Goal: Task Accomplishment & Management: Use online tool/utility

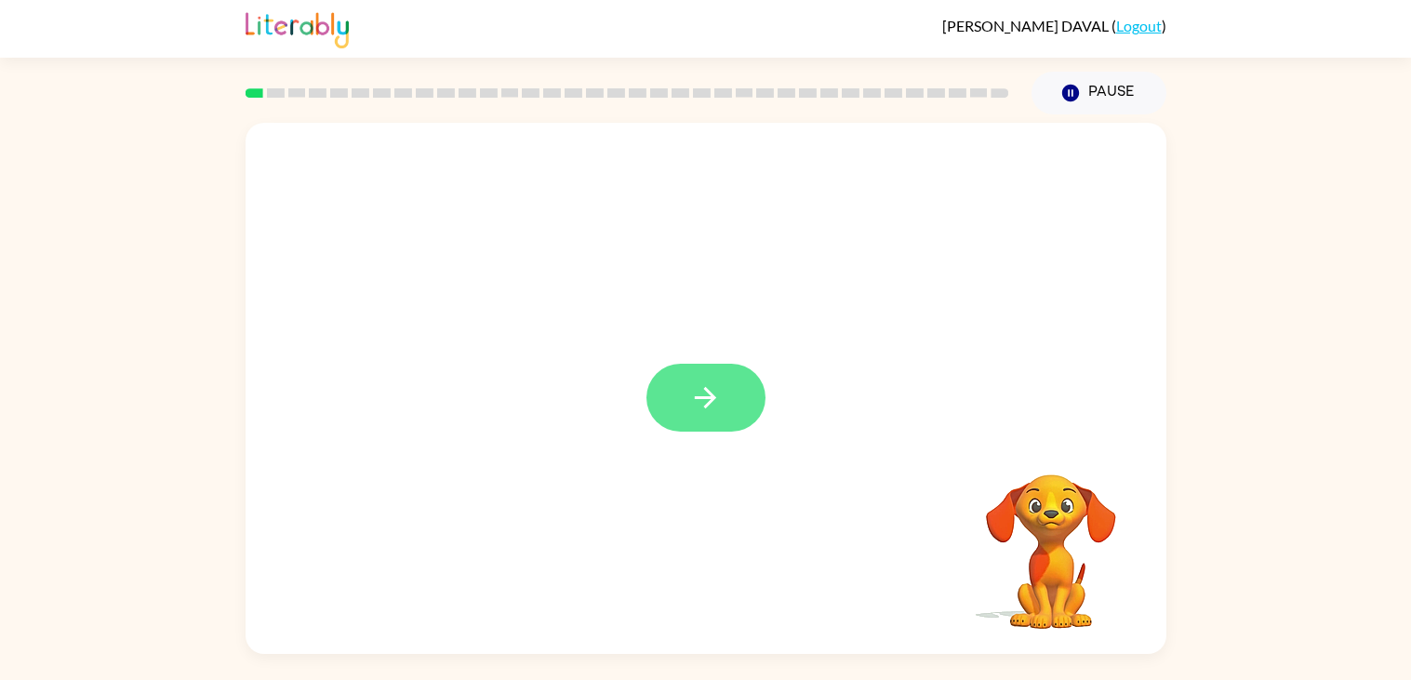
click at [681, 385] on button "button" at bounding box center [705, 398] width 119 height 68
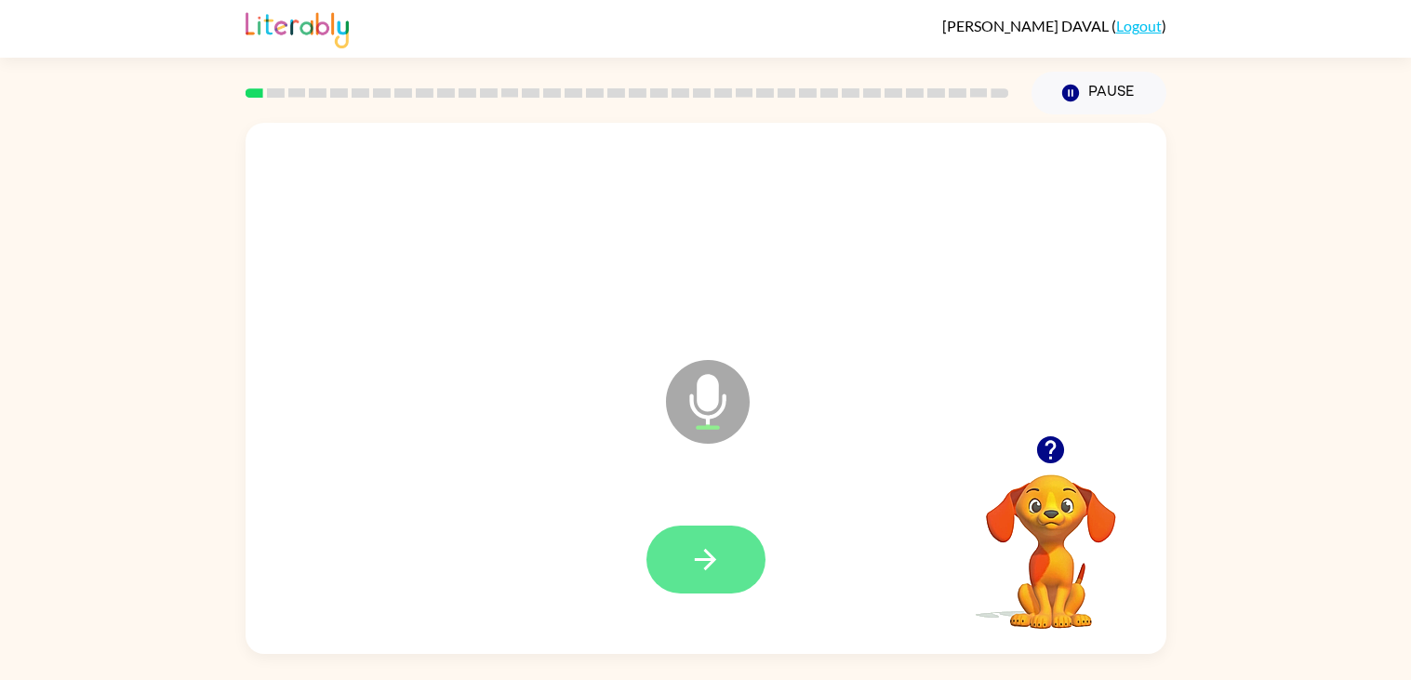
click at [698, 547] on icon "button" at bounding box center [705, 559] width 33 height 33
click at [757, 525] on div at bounding box center [705, 559] width 119 height 68
click at [725, 558] on button "button" at bounding box center [705, 559] width 119 height 68
click at [699, 553] on icon "button" at bounding box center [705, 559] width 33 height 33
click at [725, 573] on button "button" at bounding box center [705, 559] width 119 height 68
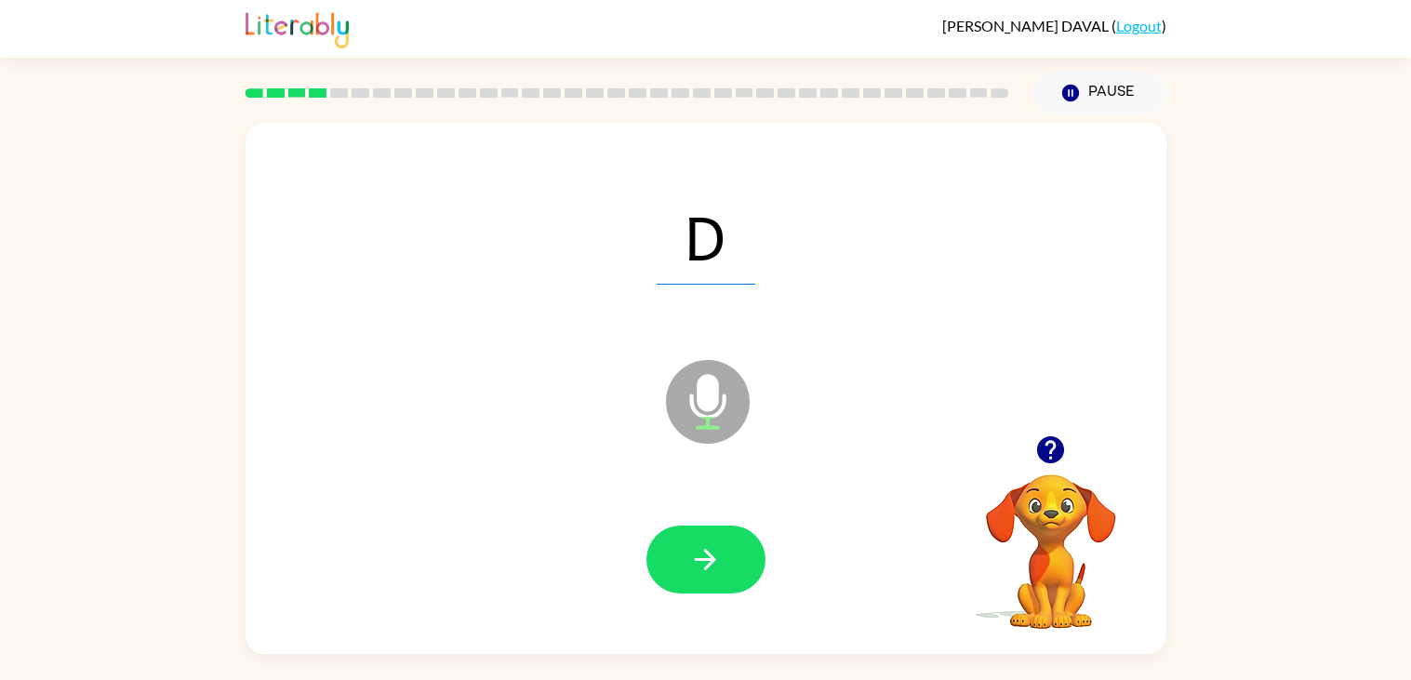
click at [725, 573] on button "button" at bounding box center [705, 559] width 119 height 68
click at [736, 564] on button "button" at bounding box center [705, 559] width 119 height 68
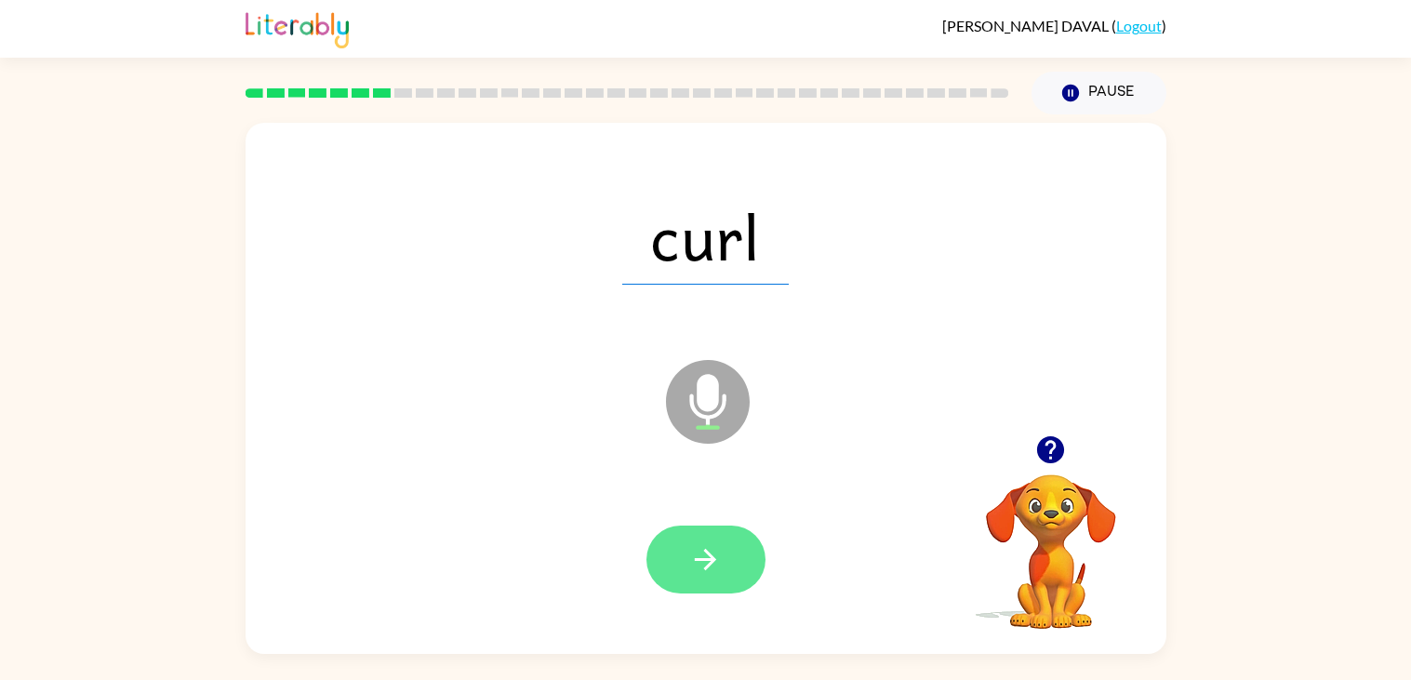
click at [723, 570] on button "button" at bounding box center [705, 559] width 119 height 68
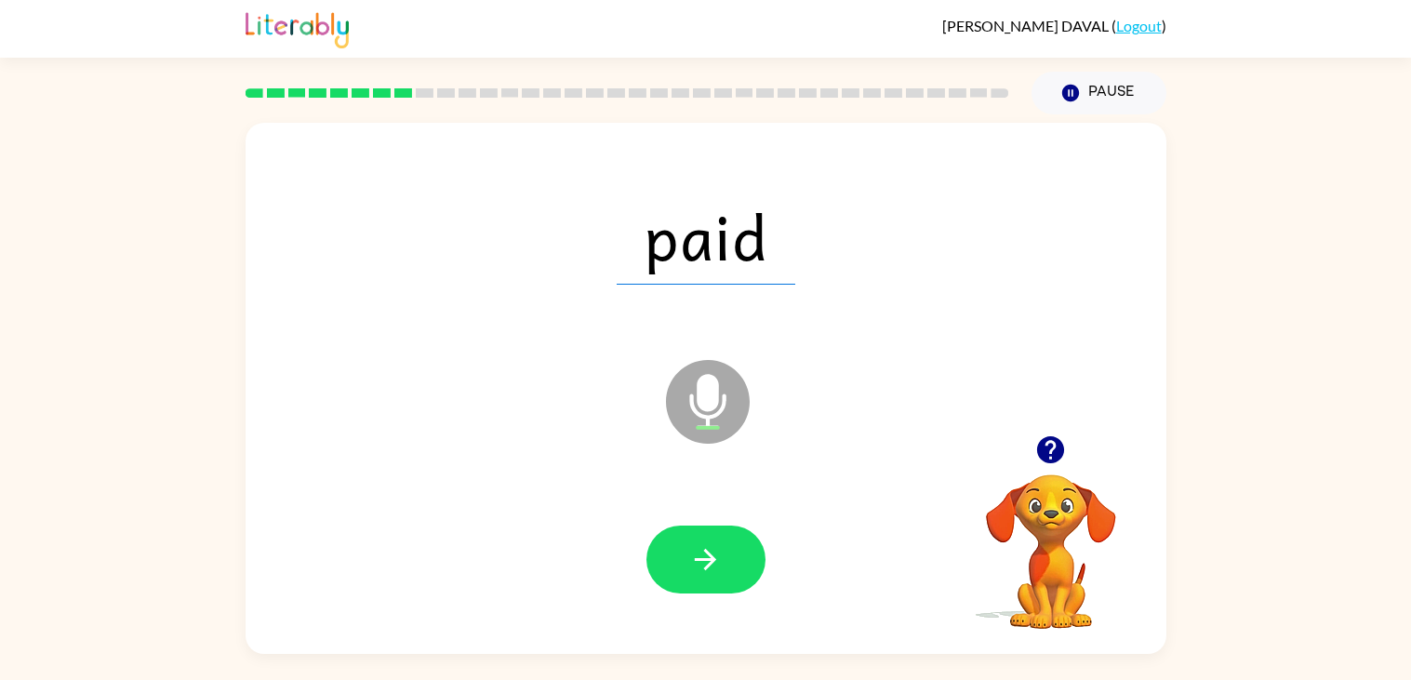
click at [723, 570] on button "button" at bounding box center [705, 559] width 119 height 68
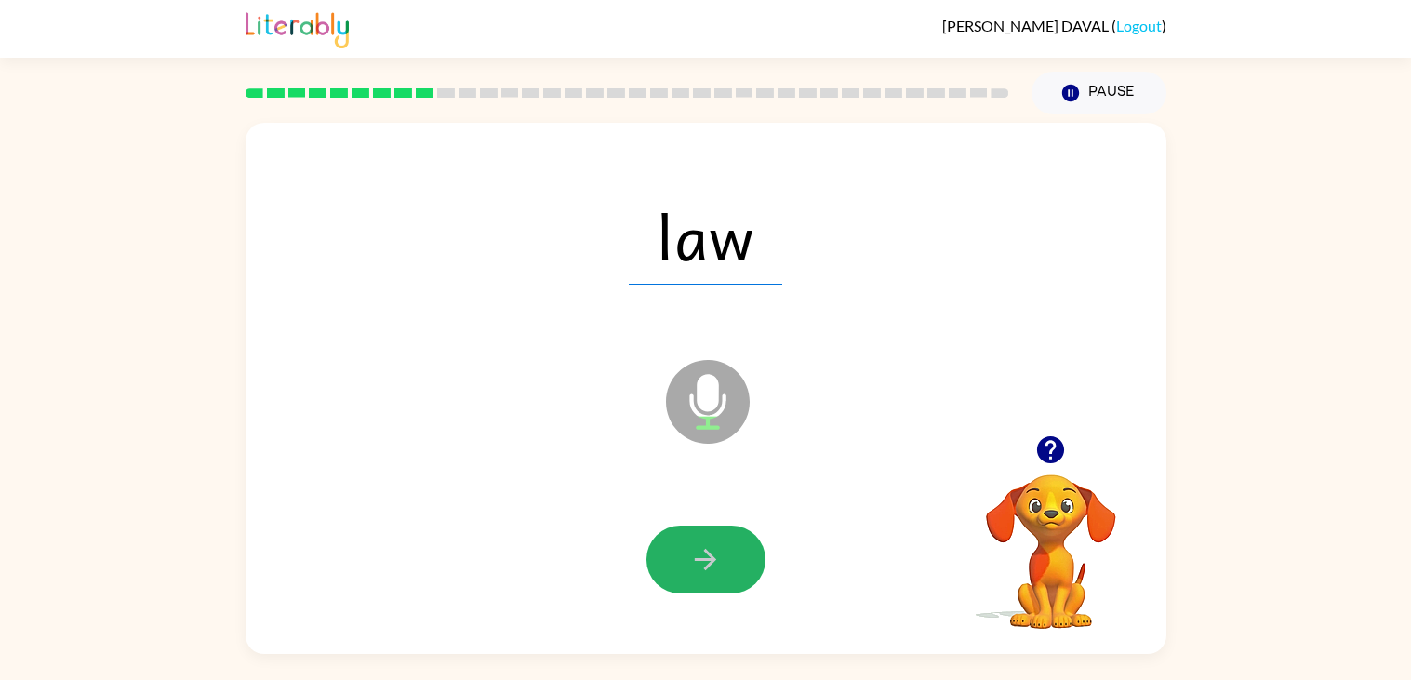
click at [723, 570] on button "button" at bounding box center [705, 559] width 119 height 68
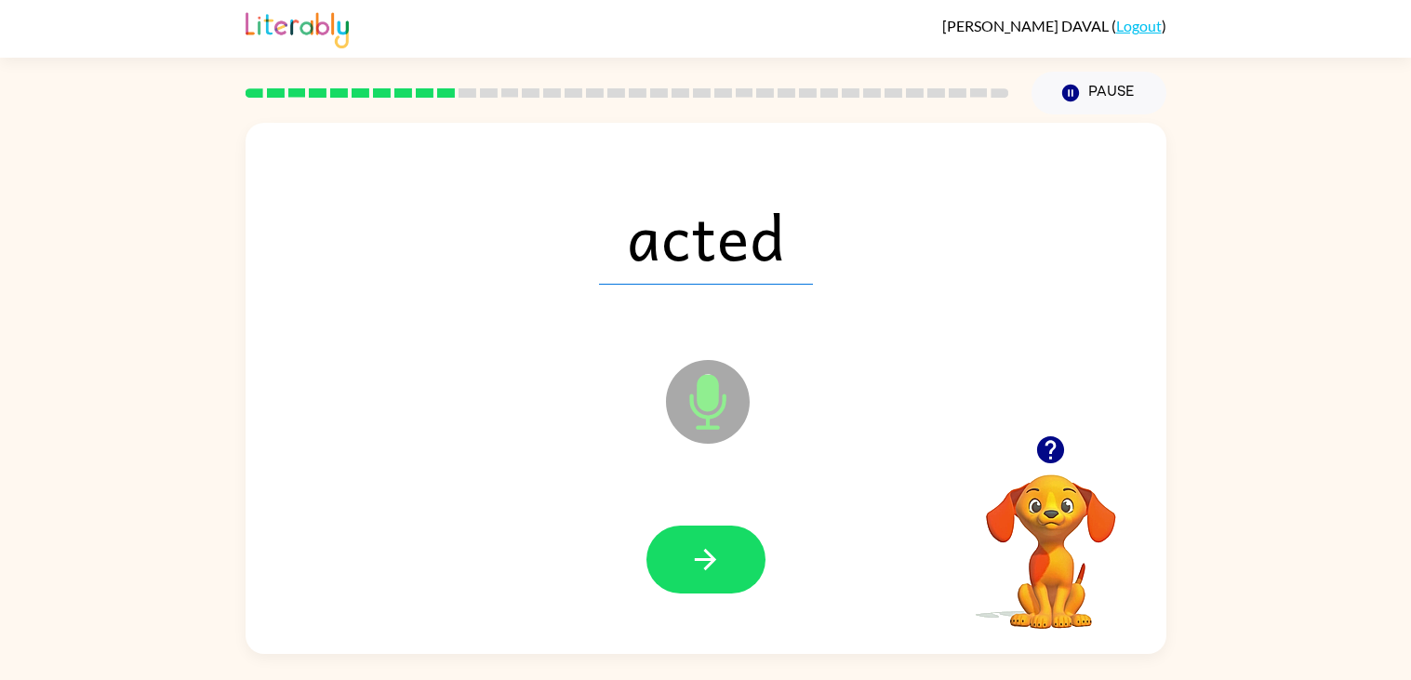
click at [723, 570] on button "button" at bounding box center [705, 559] width 119 height 68
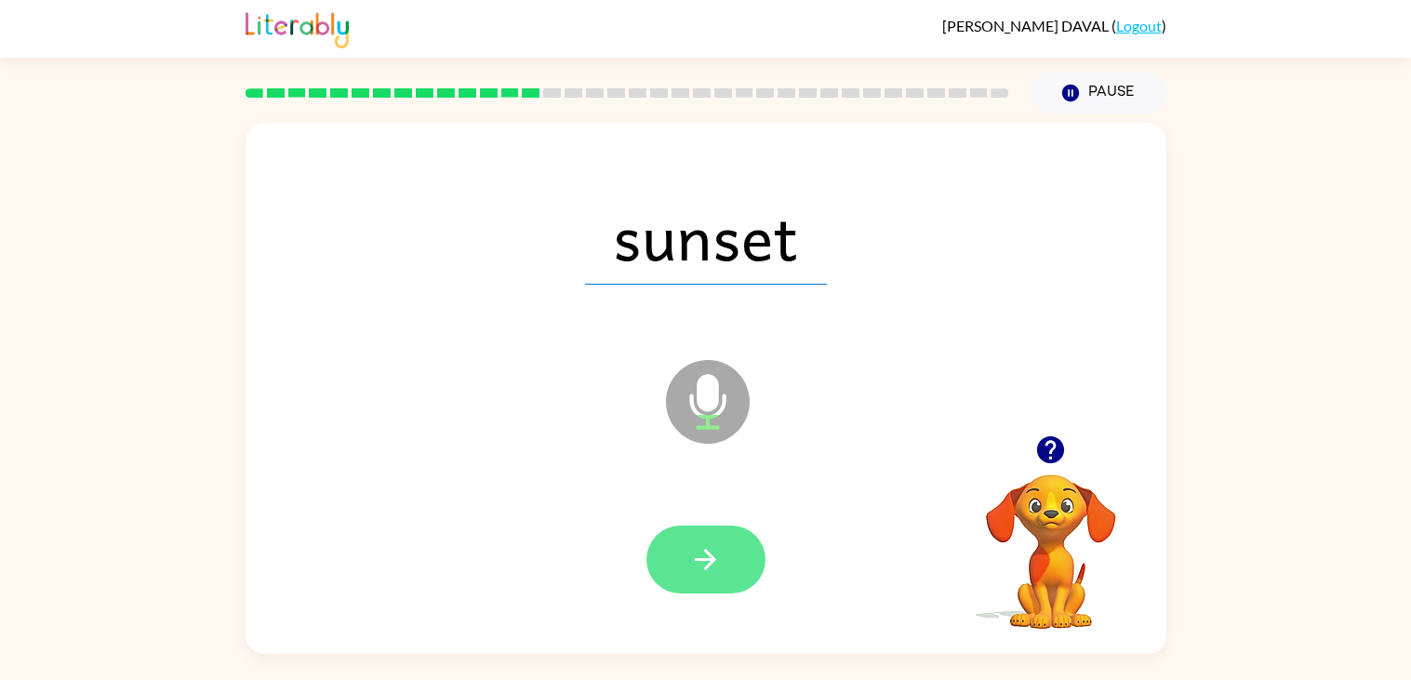
click at [702, 535] on button "button" at bounding box center [705, 559] width 119 height 68
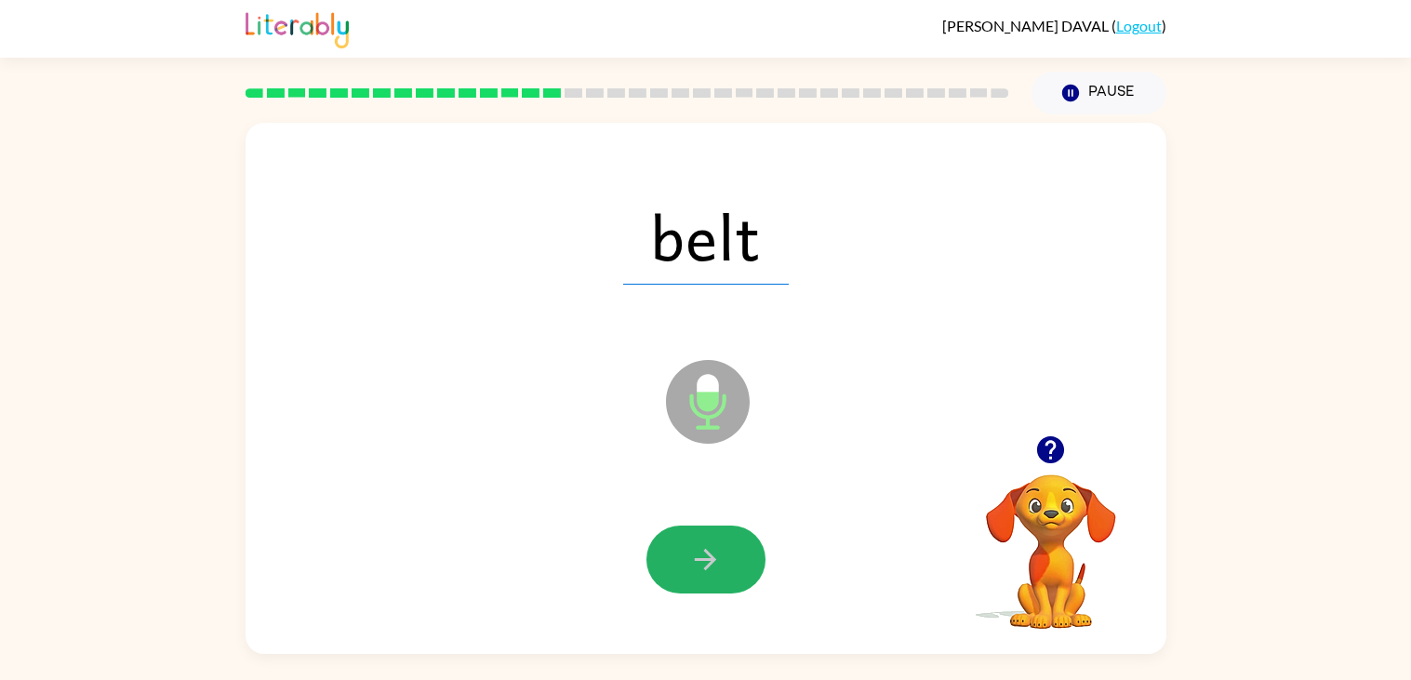
click at [702, 535] on button "button" at bounding box center [705, 559] width 119 height 68
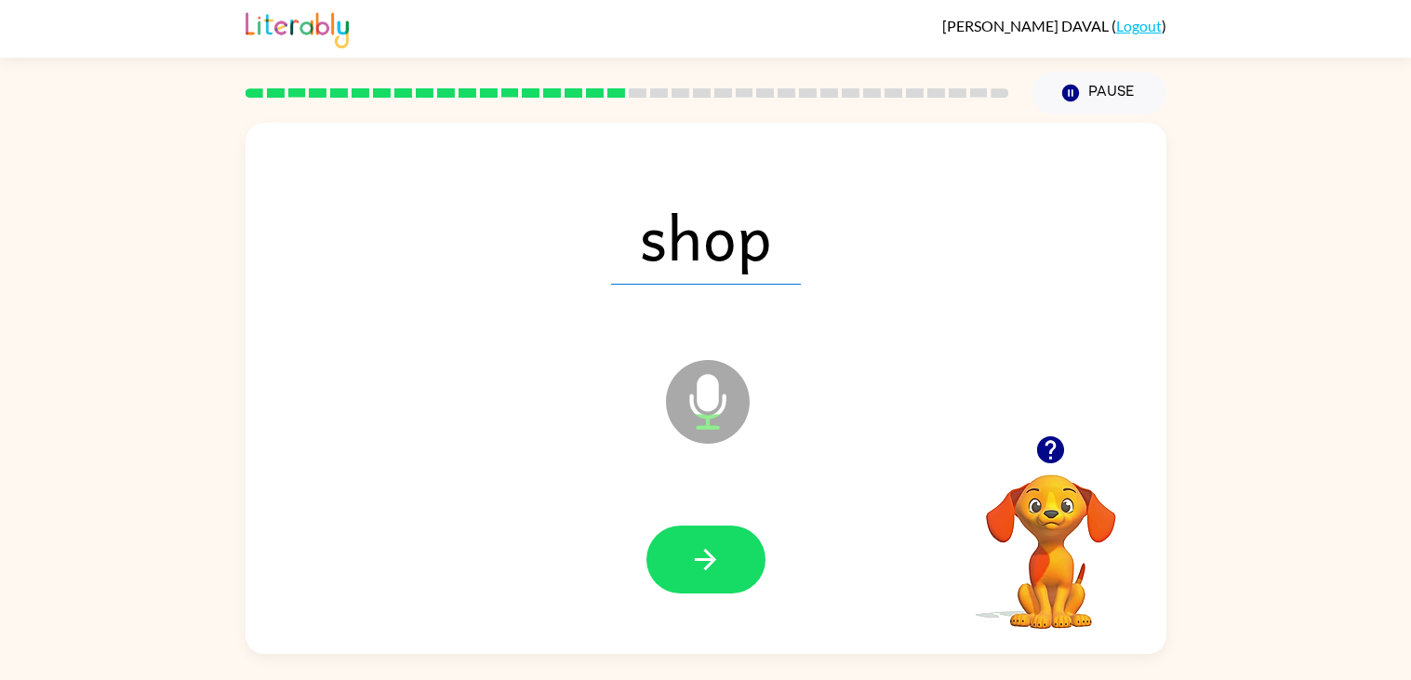
click at [702, 535] on button "button" at bounding box center [705, 559] width 119 height 68
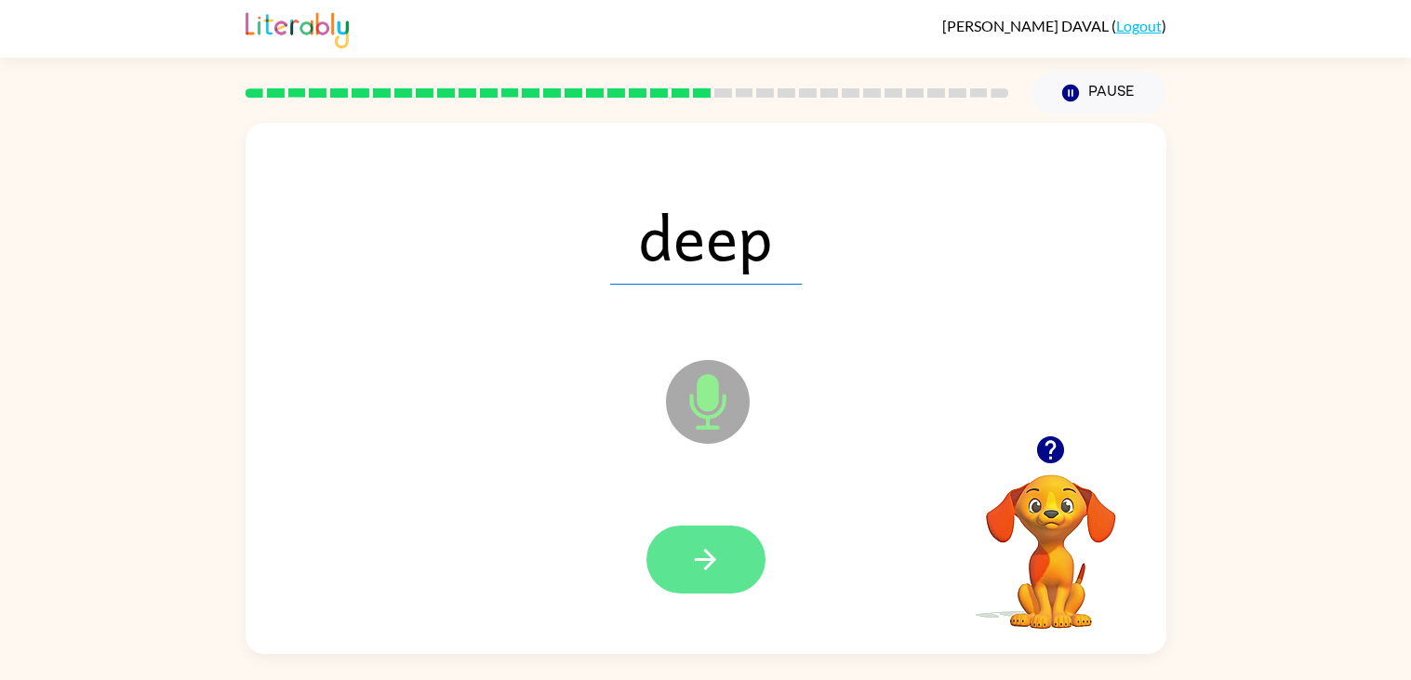
click at [721, 559] on icon "button" at bounding box center [705, 559] width 33 height 33
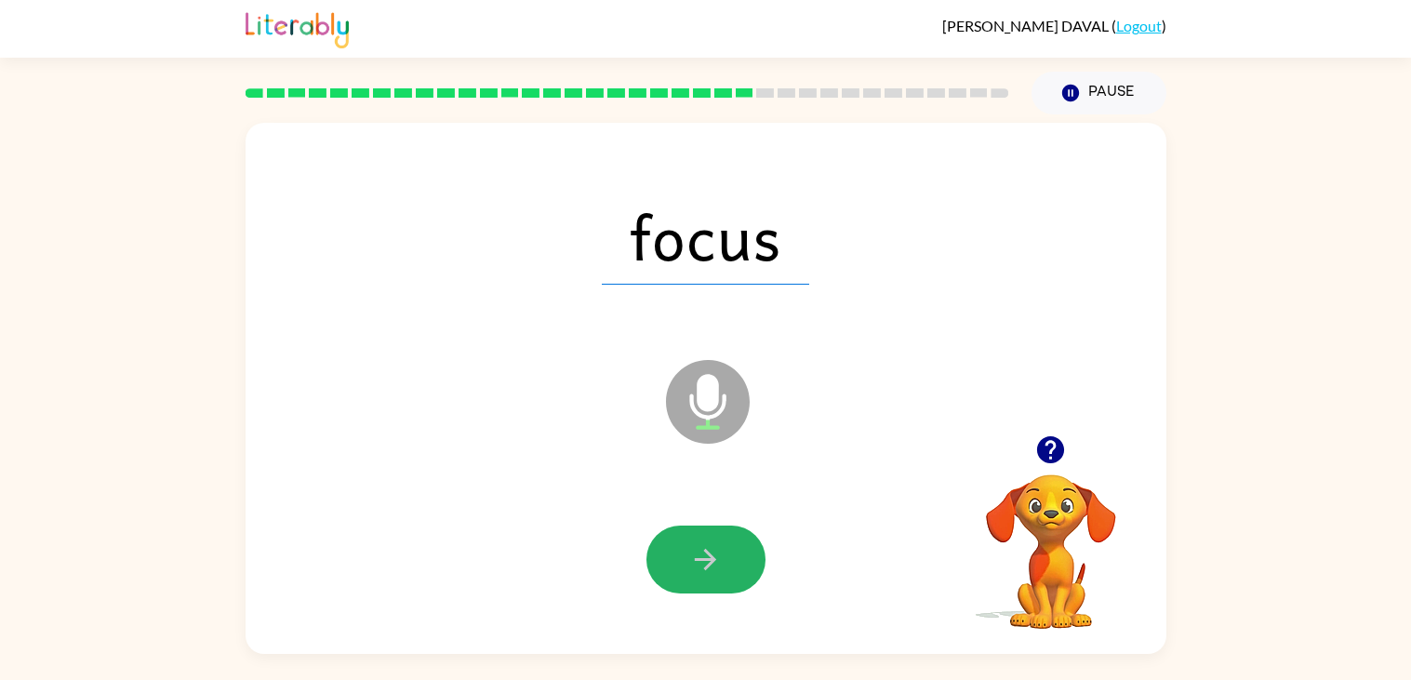
click at [721, 559] on icon "button" at bounding box center [705, 559] width 33 height 33
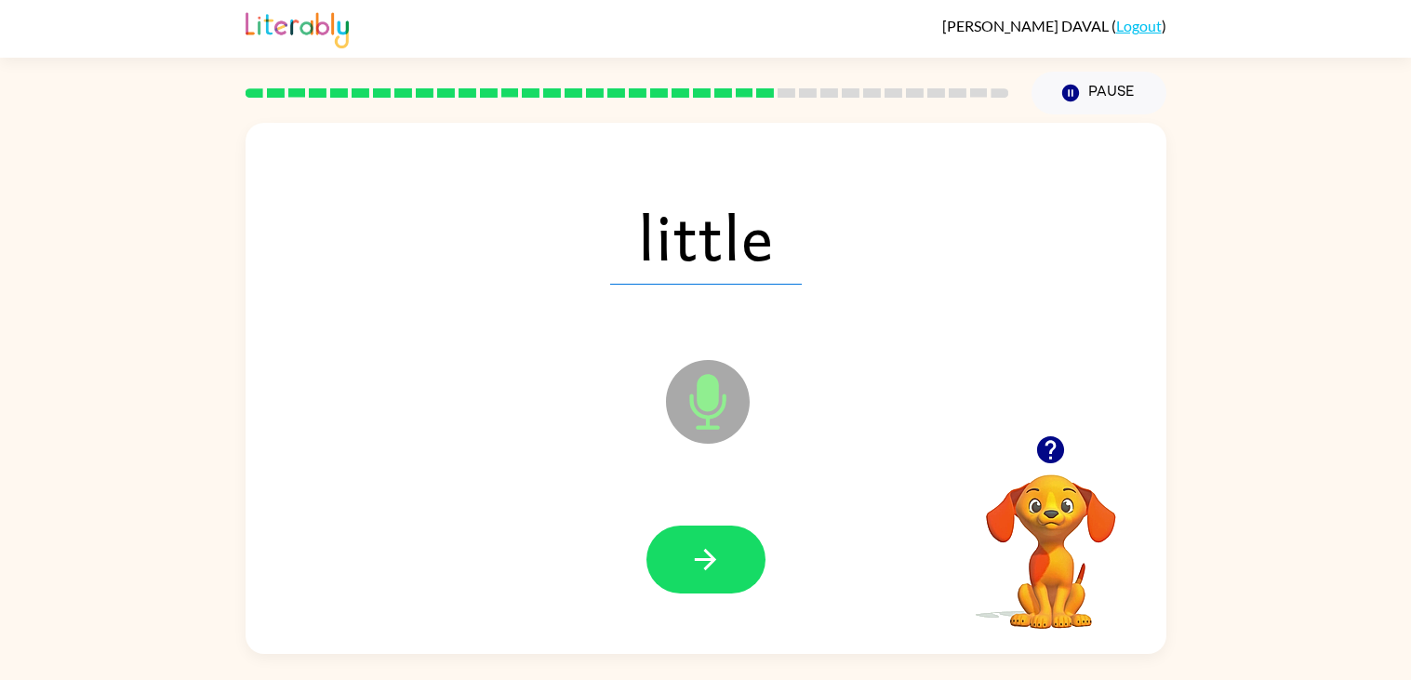
click at [721, 559] on icon "button" at bounding box center [705, 559] width 33 height 33
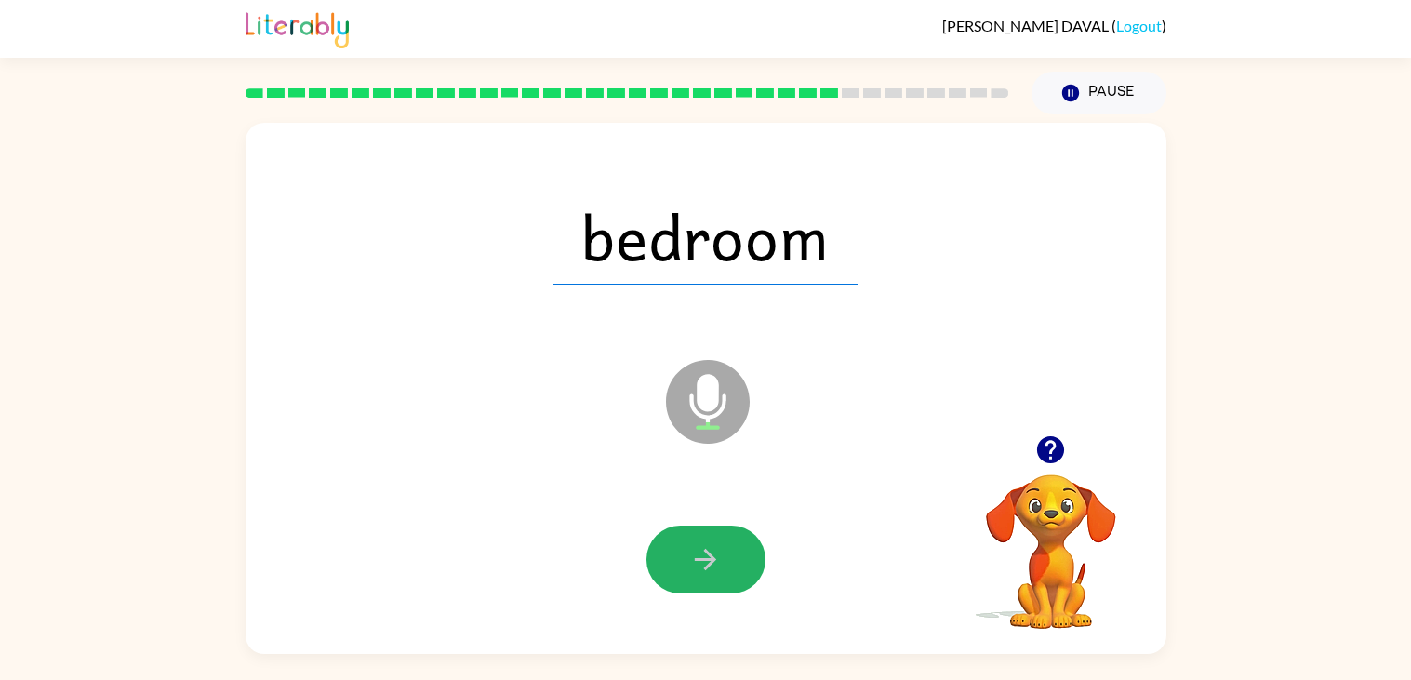
click at [721, 559] on icon "button" at bounding box center [705, 559] width 33 height 33
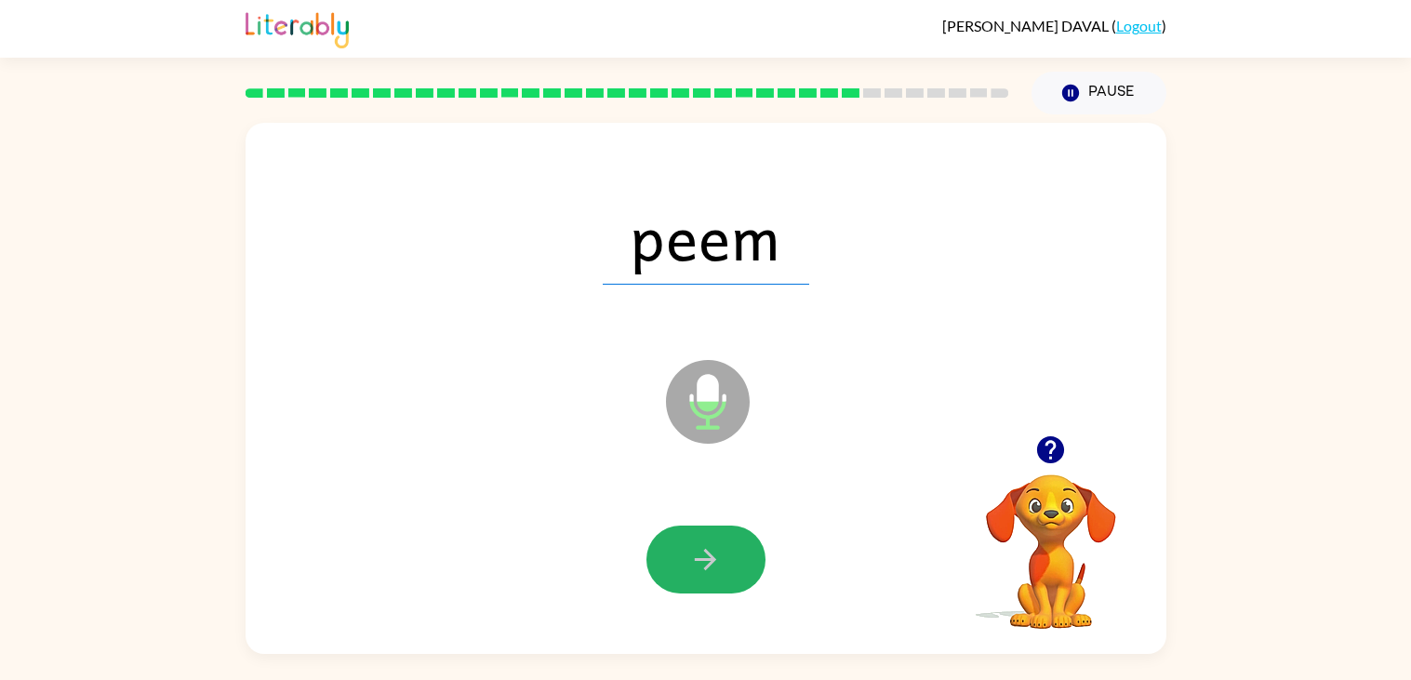
click at [721, 559] on icon "button" at bounding box center [705, 559] width 33 height 33
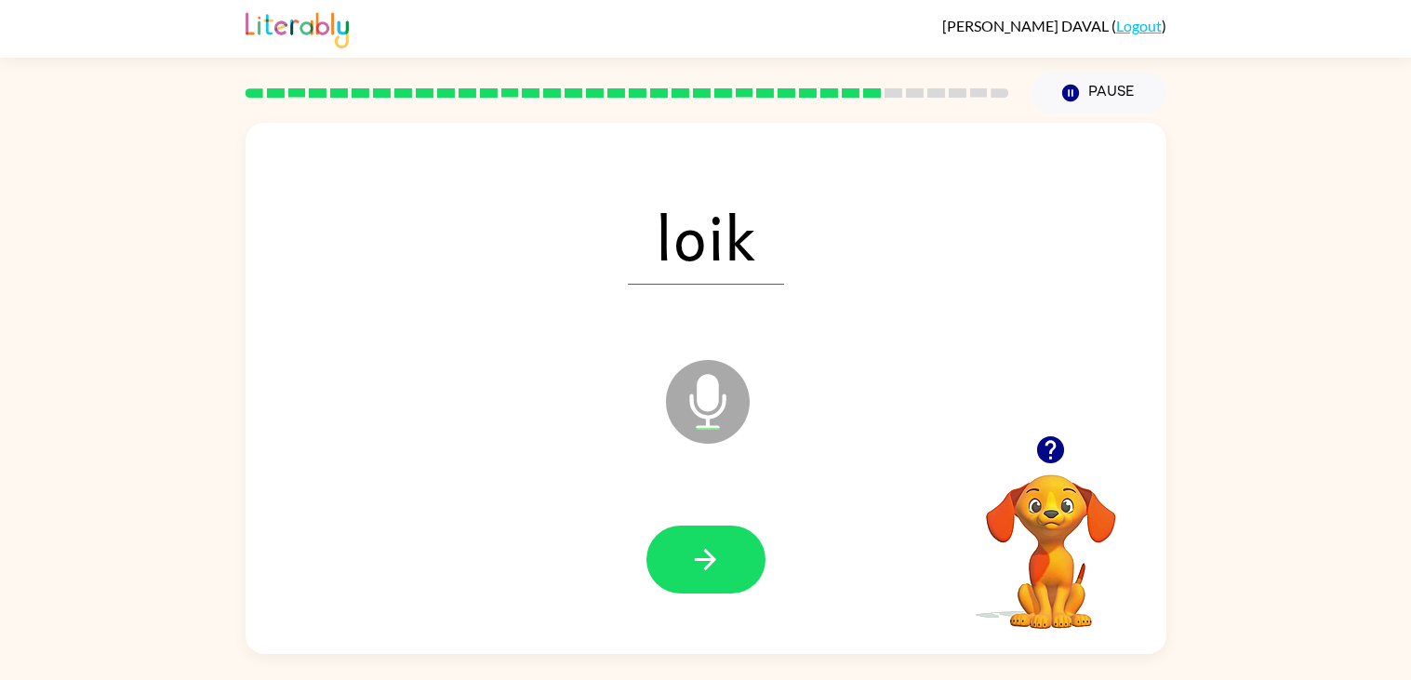
click at [721, 559] on icon "button" at bounding box center [705, 559] width 33 height 33
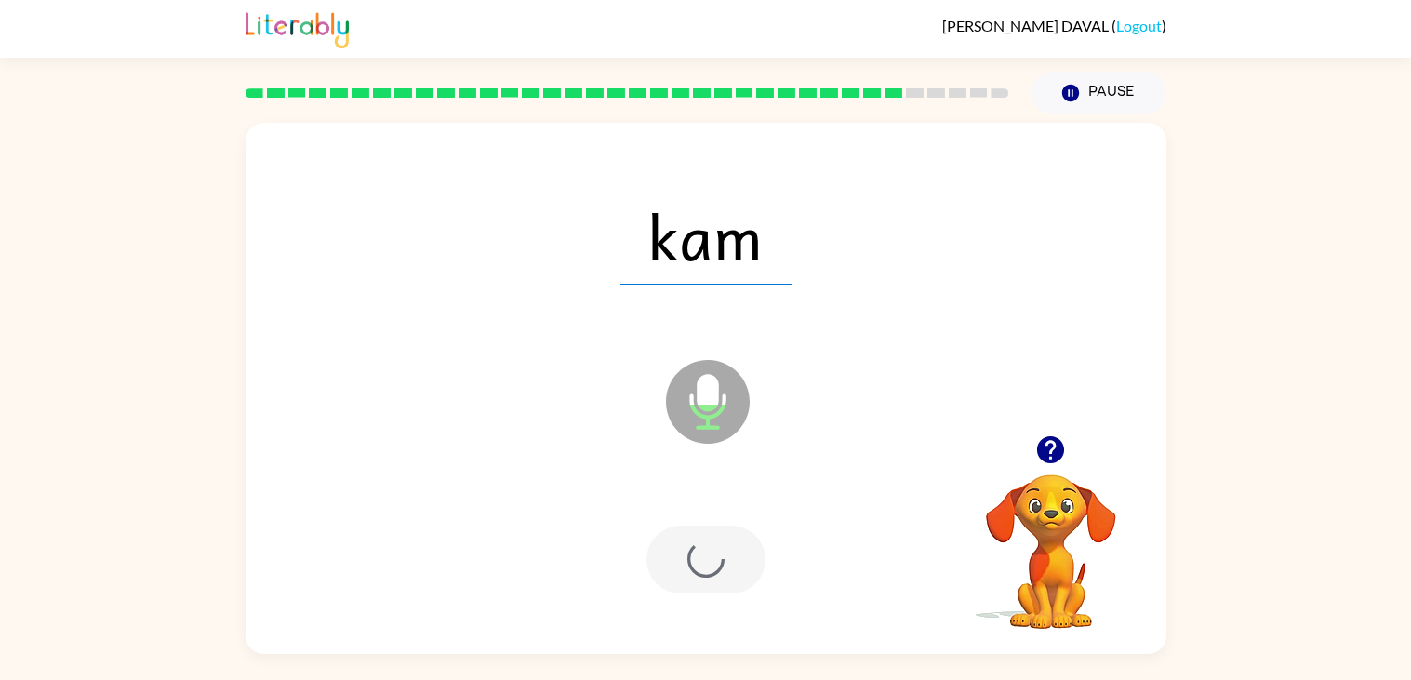
click at [720, 560] on div at bounding box center [705, 559] width 119 height 68
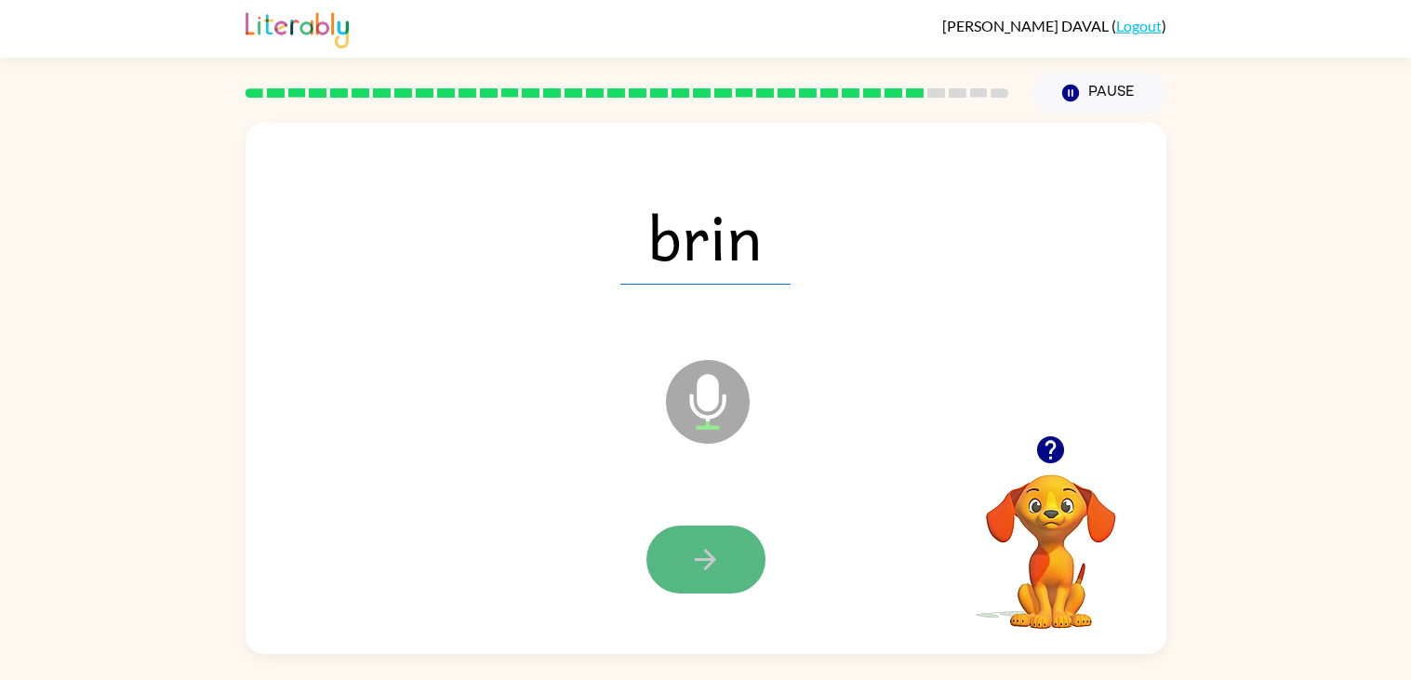
click at [720, 560] on icon "button" at bounding box center [705, 559] width 33 height 33
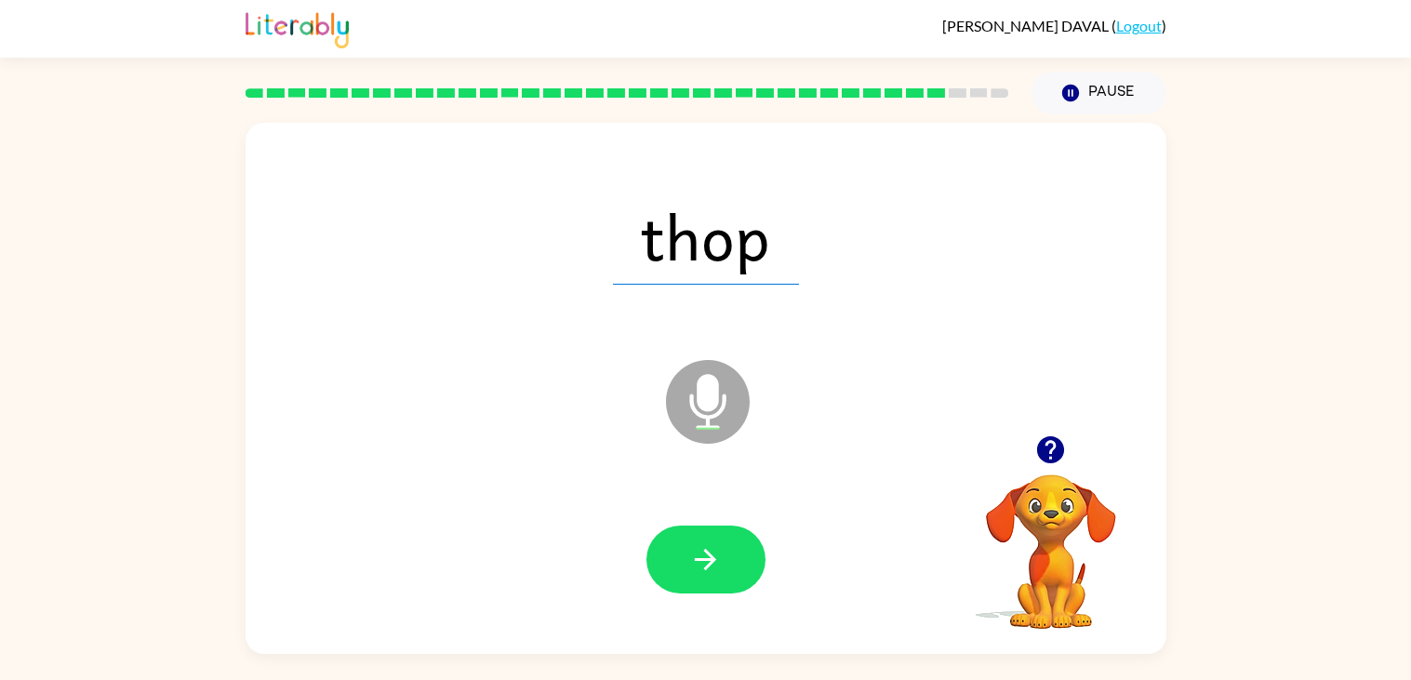
click at [720, 560] on icon "button" at bounding box center [705, 559] width 33 height 33
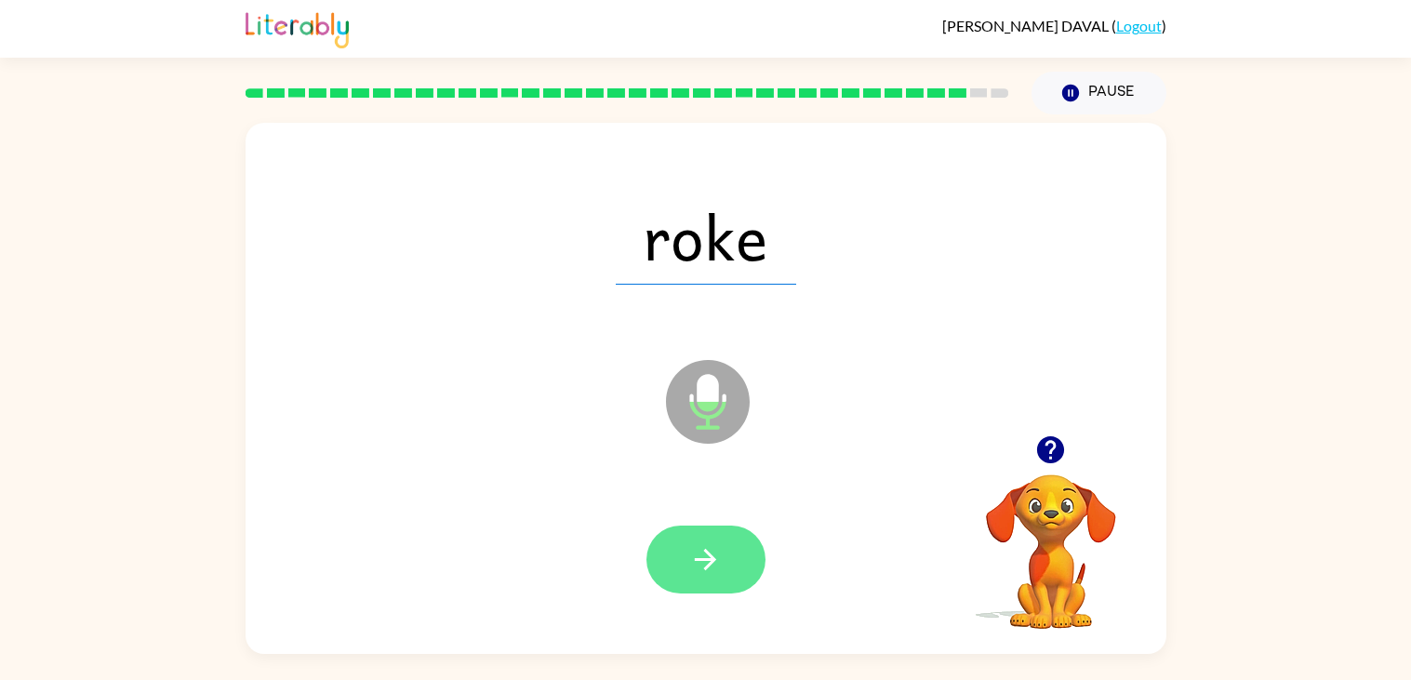
click at [728, 537] on button "button" at bounding box center [705, 559] width 119 height 68
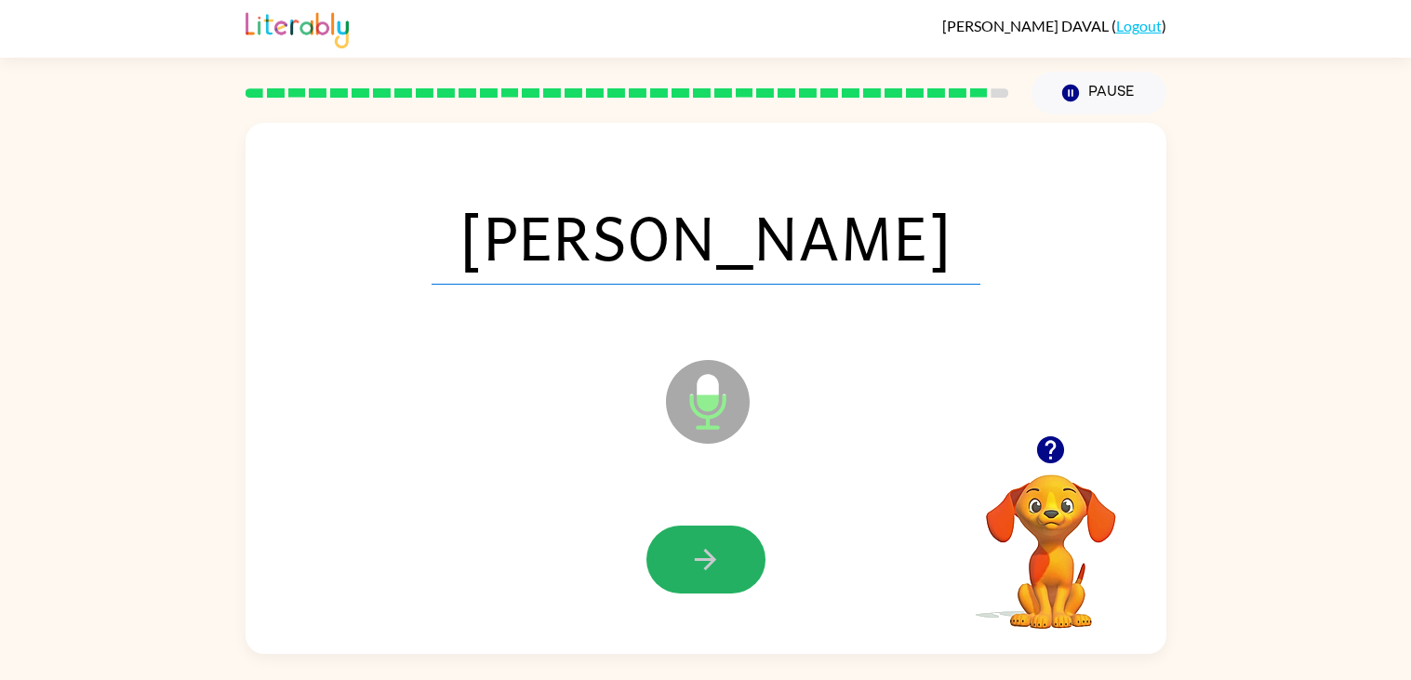
click at [728, 537] on button "button" at bounding box center [705, 559] width 119 height 68
